Goal: Navigation & Orientation: Find specific page/section

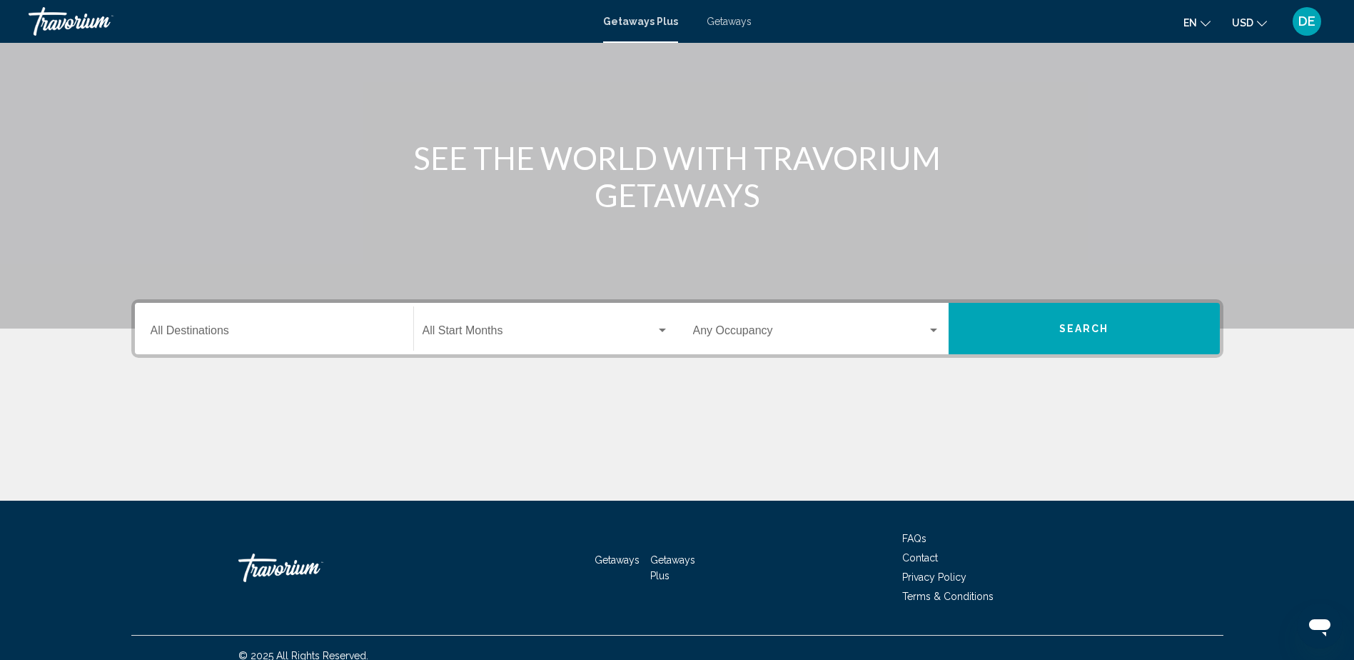
scroll to position [116, 0]
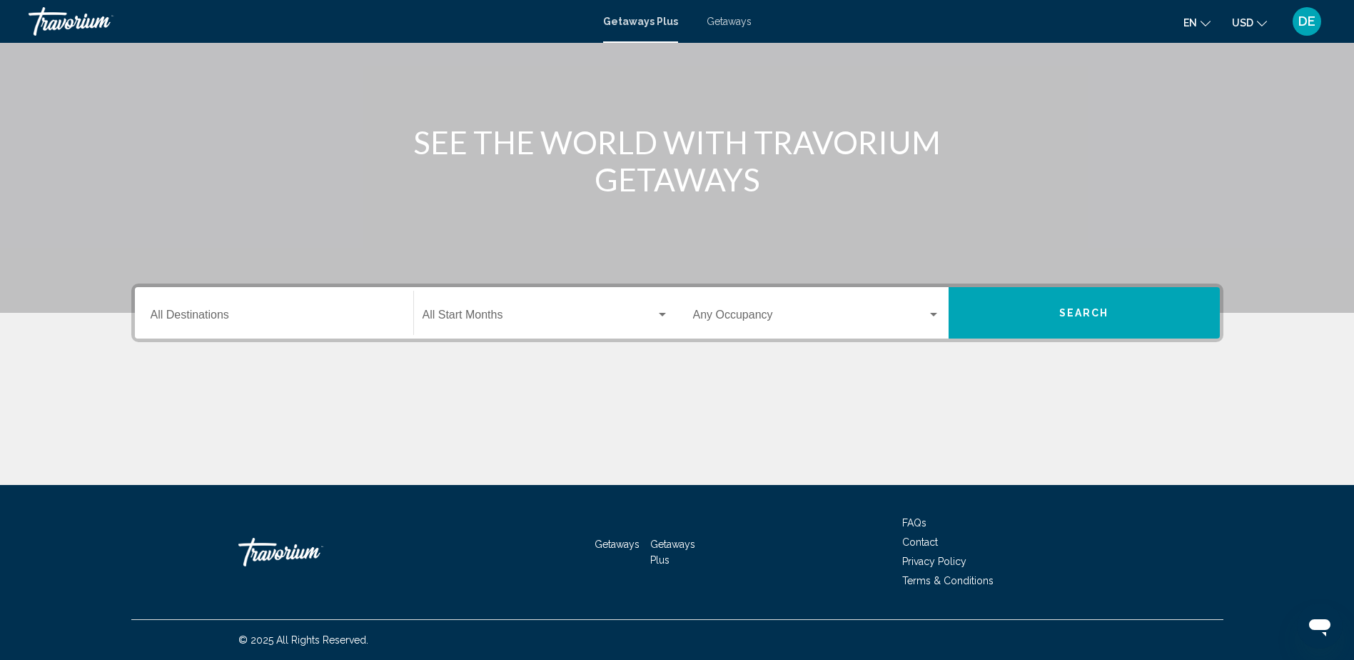
click at [667, 548] on span "Getaways Plus" at bounding box center [672, 551] width 45 height 27
click at [672, 544] on span "Getaways Plus" at bounding box center [672, 551] width 45 height 27
click at [916, 520] on span "FAQs" at bounding box center [914, 522] width 24 height 11
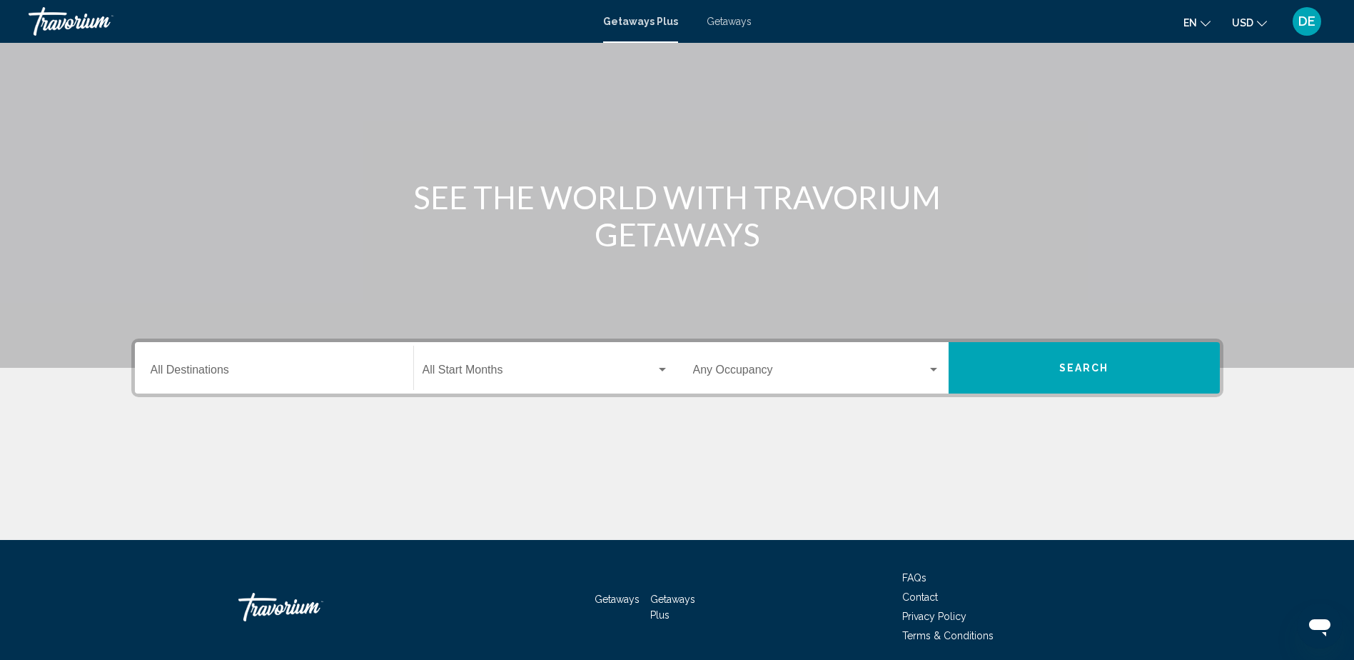
scroll to position [116, 0]
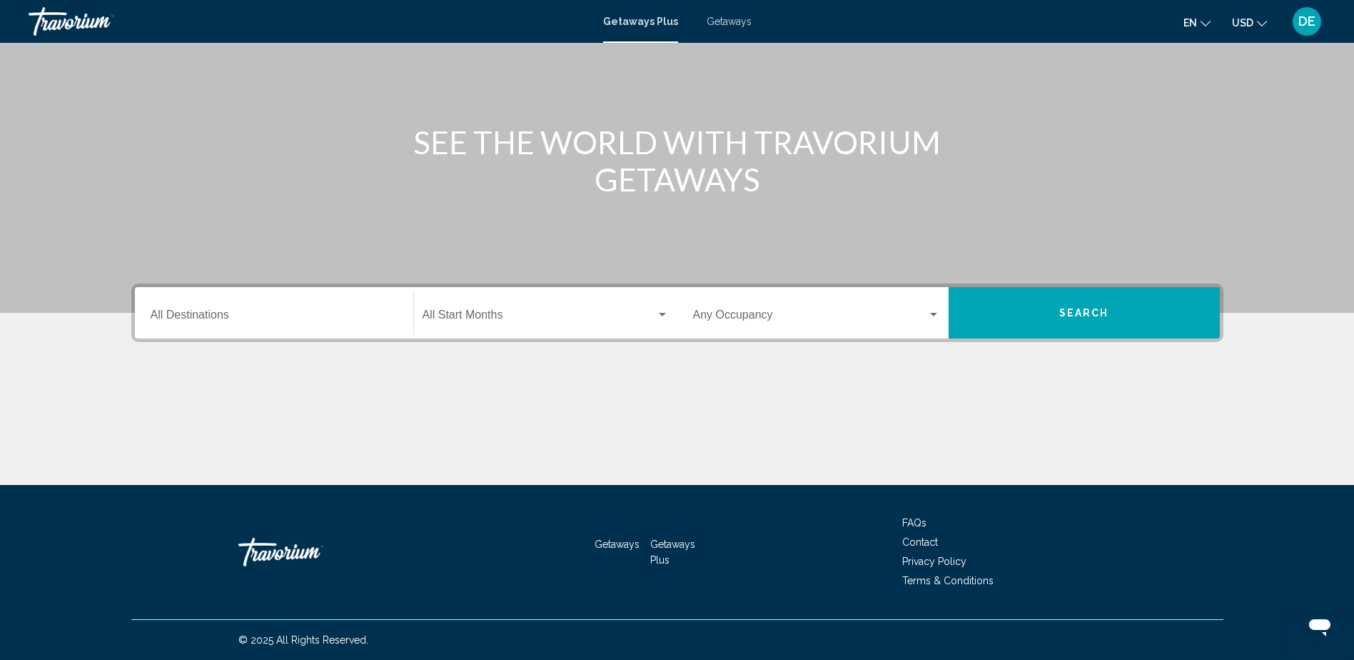
click at [667, 551] on li "Getaways Plus" at bounding box center [678, 550] width 56 height 31
click at [661, 560] on span "Getaways Plus" at bounding box center [672, 551] width 45 height 27
click at [661, 561] on span "Getaways Plus" at bounding box center [672, 551] width 45 height 27
click at [223, 307] on div "Destination All Destinations" at bounding box center [274, 313] width 247 height 45
